Goal: Transaction & Acquisition: Book appointment/travel/reservation

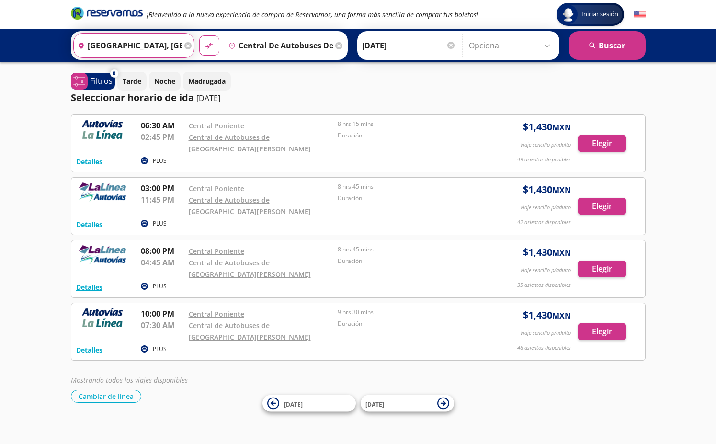
click at [154, 50] on input "[GEOGRAPHIC_DATA], [GEOGRAPHIC_DATA]" at bounding box center [128, 46] width 108 height 24
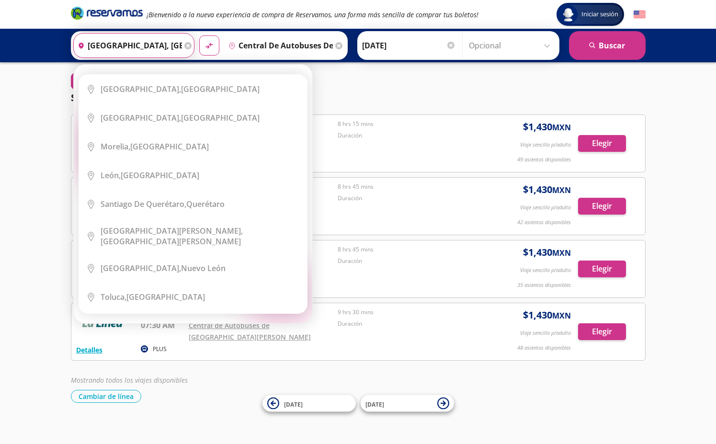
click at [192, 45] on icon at bounding box center [187, 45] width 7 height 7
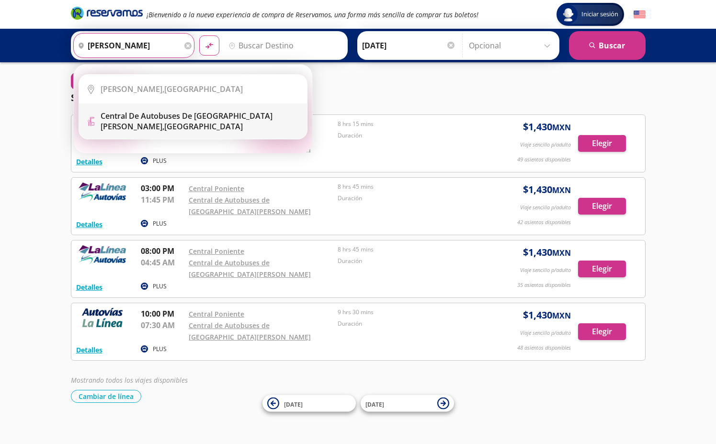
click at [177, 122] on div "Central de Autobuses de [GEOGRAPHIC_DATA][PERSON_NAME], [GEOGRAPHIC_DATA]" at bounding box center [200, 121] width 199 height 21
type input "Central de Autobuses de [GEOGRAPHIC_DATA][PERSON_NAME], [GEOGRAPHIC_DATA]"
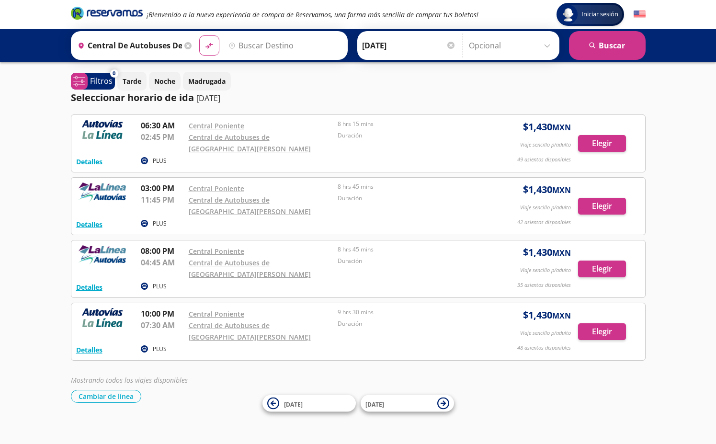
click at [269, 41] on input "Destino" at bounding box center [284, 46] width 118 height 24
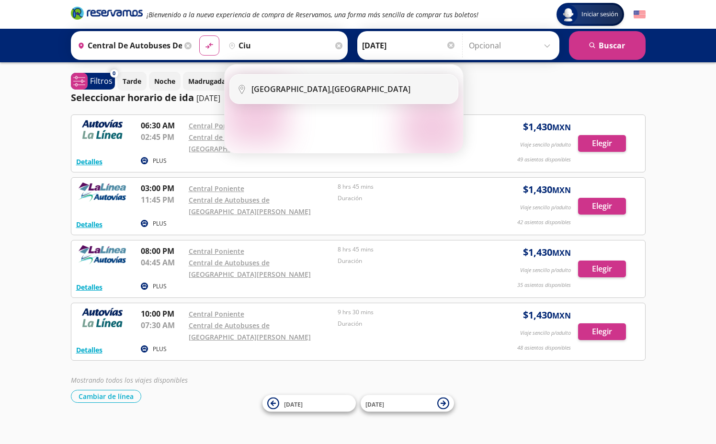
click at [318, 95] on li "City Icon [GEOGRAPHIC_DATA], [GEOGRAPHIC_DATA]" at bounding box center [344, 89] width 228 height 29
type input "[GEOGRAPHIC_DATA], [GEOGRAPHIC_DATA]"
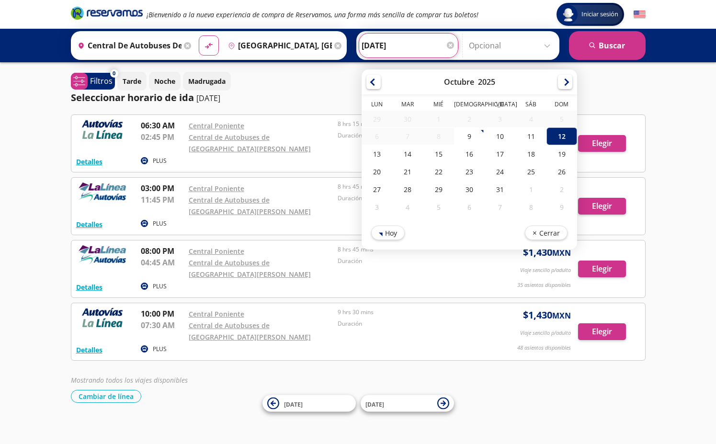
click at [436, 50] on input "[DATE]" at bounding box center [409, 46] width 94 height 24
click at [514, 138] on div "10" at bounding box center [500, 136] width 31 height 18
type input "[DATE]"
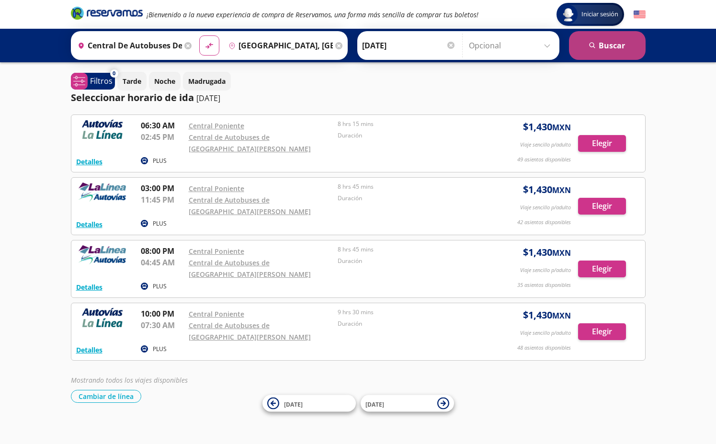
click at [582, 41] on button "search [GEOGRAPHIC_DATA]" at bounding box center [607, 45] width 77 height 29
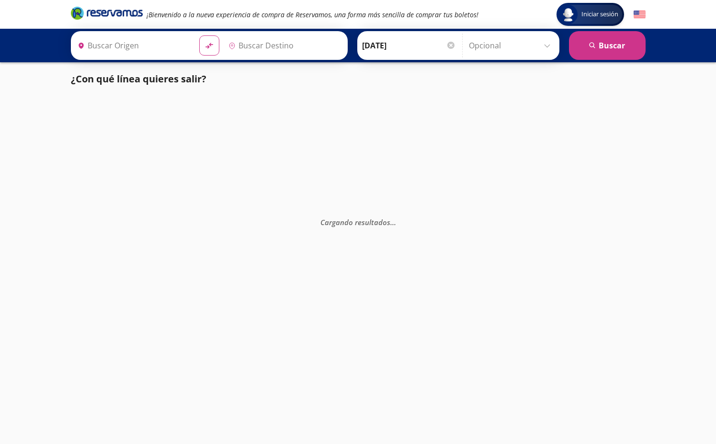
type input "Central de Autobuses de [GEOGRAPHIC_DATA][PERSON_NAME], [GEOGRAPHIC_DATA]"
type input "[GEOGRAPHIC_DATA], [GEOGRAPHIC_DATA]"
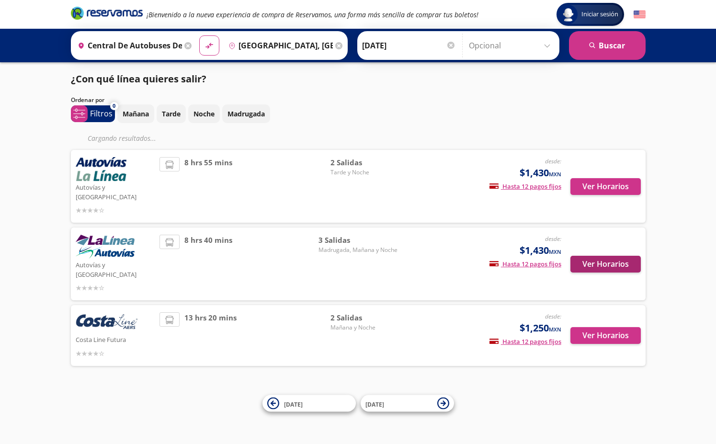
click at [589, 256] on button "Ver Horarios" at bounding box center [605, 264] width 70 height 17
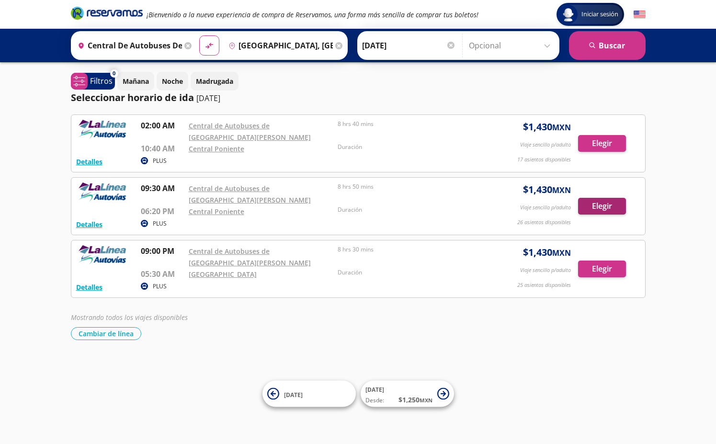
click at [593, 212] on button "Elegir" at bounding box center [602, 206] width 48 height 17
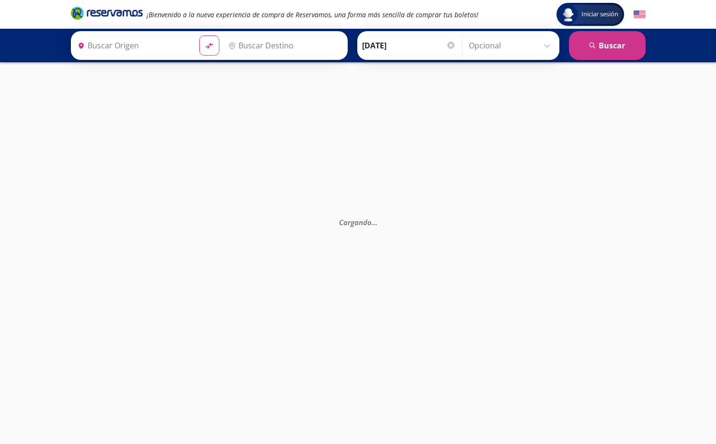
type input "[GEOGRAPHIC_DATA], [GEOGRAPHIC_DATA]"
type input "Central de Autobuses de [GEOGRAPHIC_DATA][PERSON_NAME], [GEOGRAPHIC_DATA]"
